Goal: Use online tool/utility: Utilize a website feature to perform a specific function

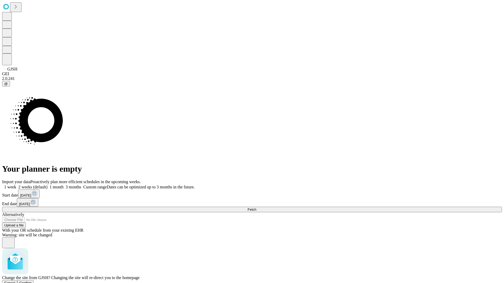
click at [32, 281] on span "Confirm" at bounding box center [25, 283] width 12 height 4
click at [47, 185] on label "2 weeks (default)" at bounding box center [31, 187] width 31 height 4
click at [256, 208] on span "Fetch" at bounding box center [251, 210] width 9 height 4
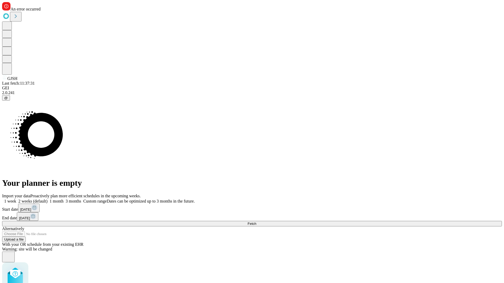
click at [47, 199] on label "2 weeks (default)" at bounding box center [31, 201] width 31 height 4
click at [256, 222] on span "Fetch" at bounding box center [251, 224] width 9 height 4
click at [47, 199] on label "2 weeks (default)" at bounding box center [31, 201] width 31 height 4
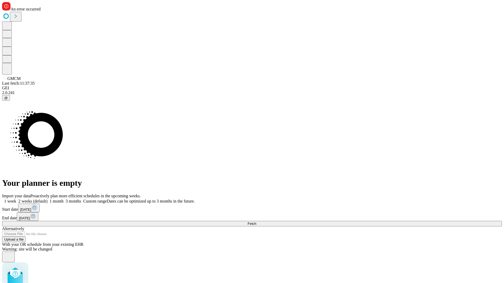
click at [256, 222] on span "Fetch" at bounding box center [251, 224] width 9 height 4
click at [47, 199] on label "2 weeks (default)" at bounding box center [31, 201] width 31 height 4
click at [256, 222] on span "Fetch" at bounding box center [251, 224] width 9 height 4
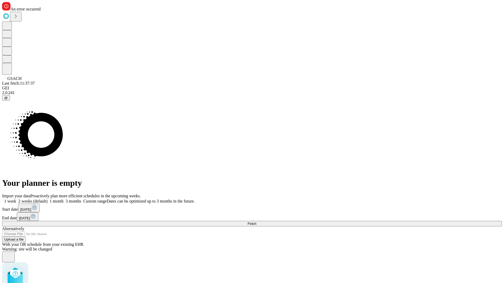
click at [47, 199] on label "2 weeks (default)" at bounding box center [31, 201] width 31 height 4
click at [256, 222] on span "Fetch" at bounding box center [251, 224] width 9 height 4
click at [47, 199] on label "2 weeks (default)" at bounding box center [31, 201] width 31 height 4
click at [256, 222] on span "Fetch" at bounding box center [251, 224] width 9 height 4
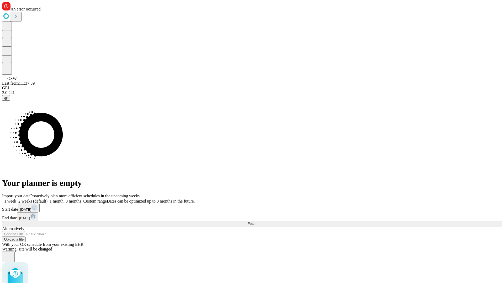
click at [47, 199] on label "2 weeks (default)" at bounding box center [31, 201] width 31 height 4
click at [256, 222] on span "Fetch" at bounding box center [251, 224] width 9 height 4
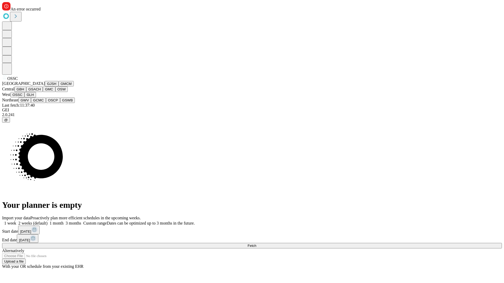
click at [36, 98] on button "GLH" at bounding box center [29, 95] width 11 height 6
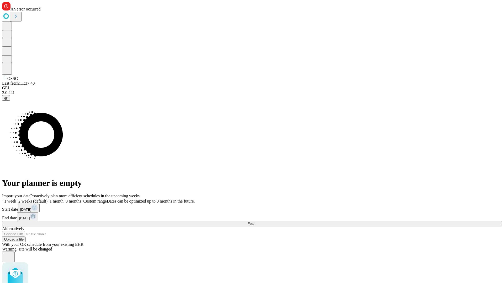
click at [47, 199] on label "2 weeks (default)" at bounding box center [31, 201] width 31 height 4
click at [256, 222] on span "Fetch" at bounding box center [251, 224] width 9 height 4
click at [47, 199] on label "2 weeks (default)" at bounding box center [31, 201] width 31 height 4
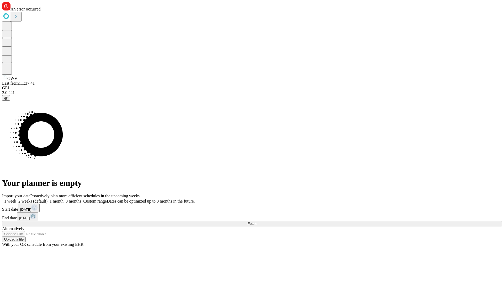
click at [256, 222] on span "Fetch" at bounding box center [251, 224] width 9 height 4
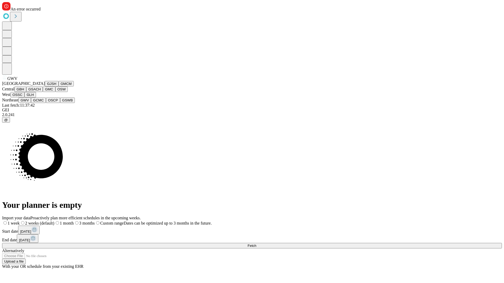
click at [41, 103] on button "GCMC" at bounding box center [38, 101] width 15 height 6
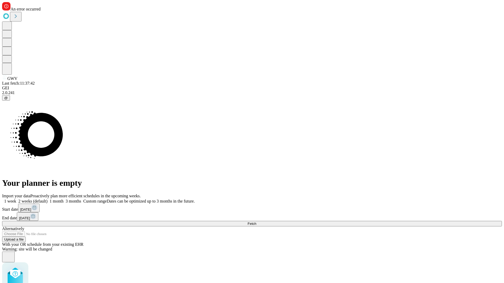
click at [47, 199] on label "2 weeks (default)" at bounding box center [31, 201] width 31 height 4
click at [256, 222] on span "Fetch" at bounding box center [251, 224] width 9 height 4
click at [47, 199] on label "2 weeks (default)" at bounding box center [31, 201] width 31 height 4
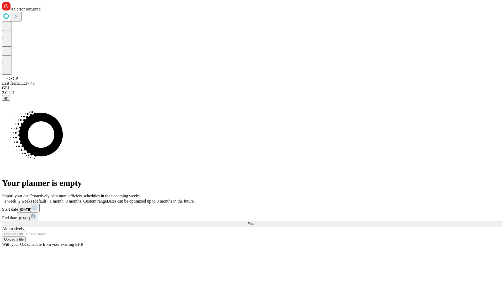
click at [256, 222] on span "Fetch" at bounding box center [251, 224] width 9 height 4
